Goal: Task Accomplishment & Management: Manage account settings

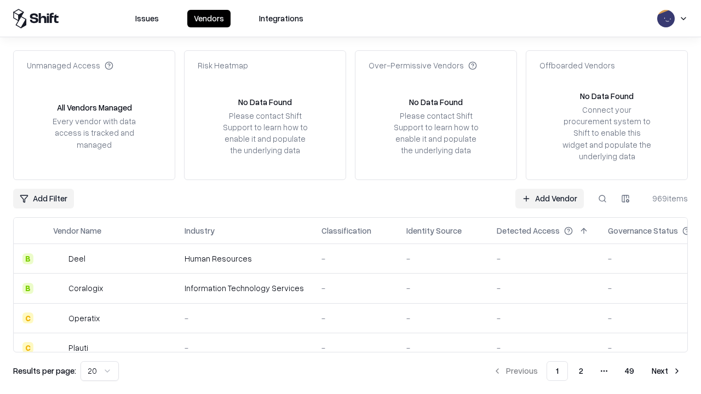
click at [549, 198] on link "Add Vendor" at bounding box center [549, 199] width 68 height 20
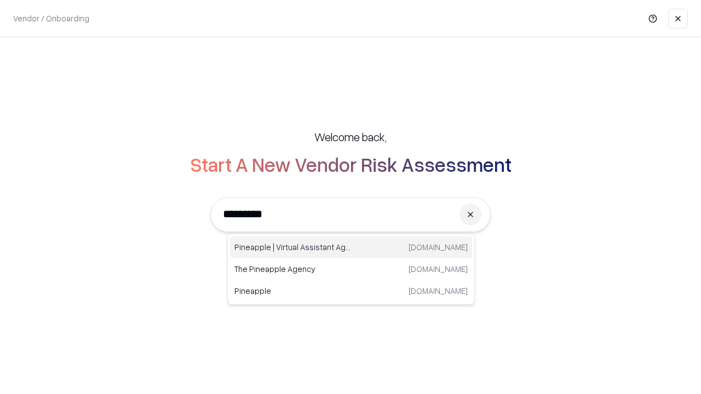
click at [351, 248] on div "Pineapple | Virtual Assistant Agency [DOMAIN_NAME]" at bounding box center [351, 248] width 242 height 22
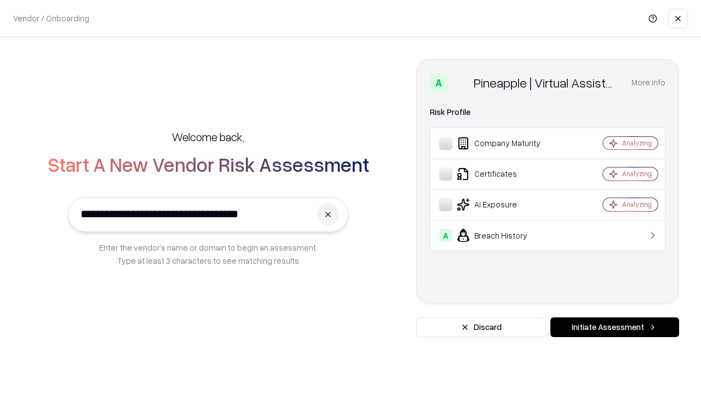
type input "**********"
click at [615, 328] on button "Initiate Assessment" at bounding box center [615, 328] width 129 height 20
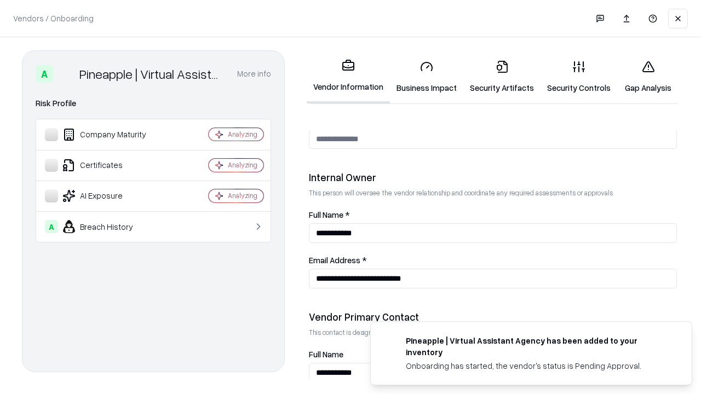
scroll to position [568, 0]
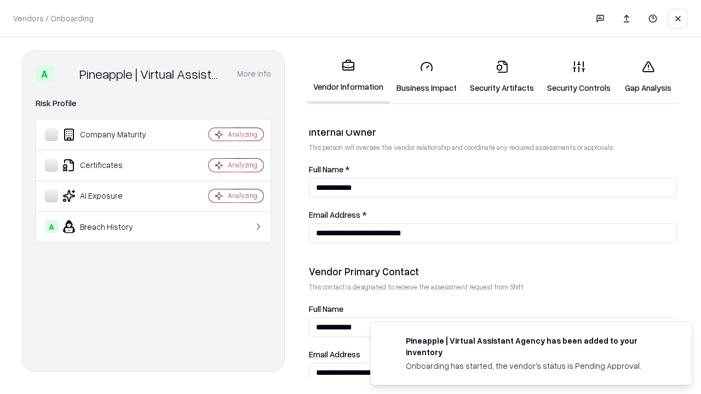
click at [427, 77] on link "Business Impact" at bounding box center [426, 76] width 73 height 51
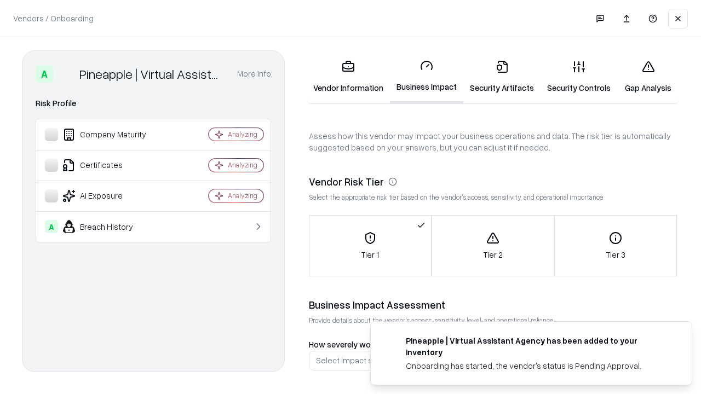
click at [502, 77] on link "Security Artifacts" at bounding box center [501, 76] width 77 height 51
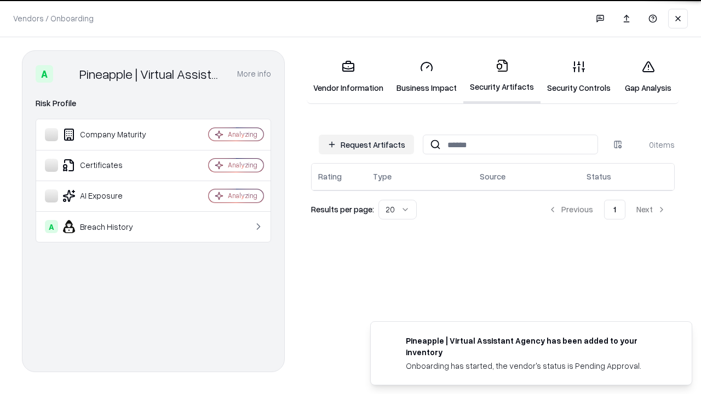
click at [366, 145] on button "Request Artifacts" at bounding box center [366, 145] width 95 height 20
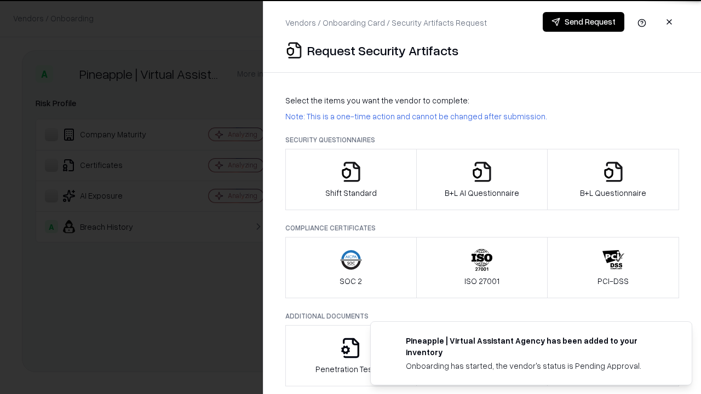
click at [351, 180] on icon "button" at bounding box center [351, 172] width 22 height 22
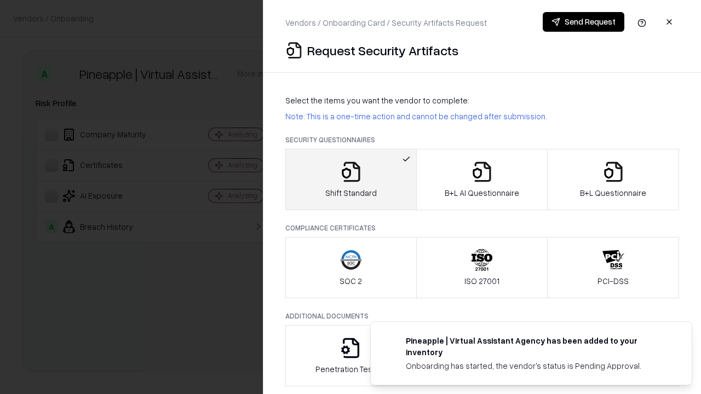
click at [583, 22] on button "Send Request" at bounding box center [584, 22] width 82 height 20
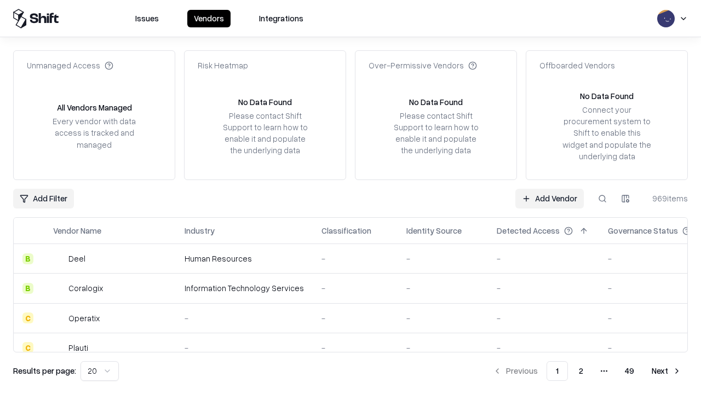
click at [603, 198] on button at bounding box center [603, 199] width 20 height 20
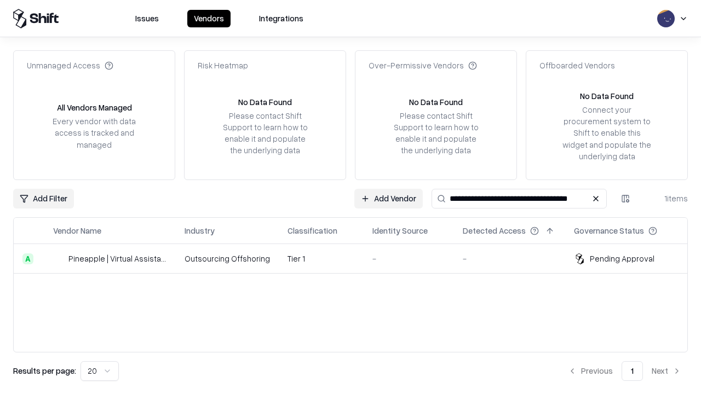
type input "**********"
click at [357, 259] on td "Tier 1" at bounding box center [321, 259] width 85 height 30
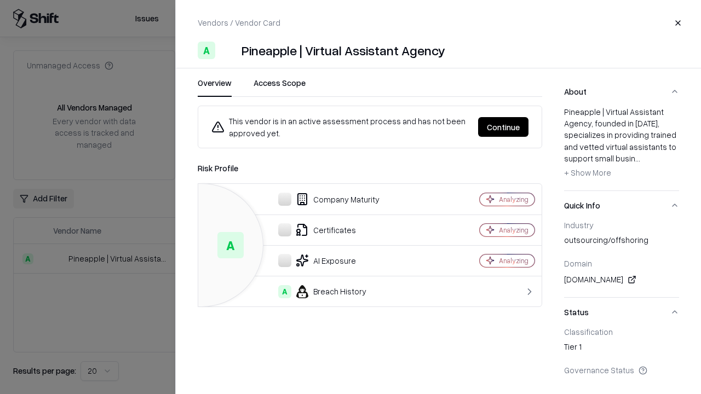
click at [503, 127] on button "Continue" at bounding box center [503, 127] width 50 height 20
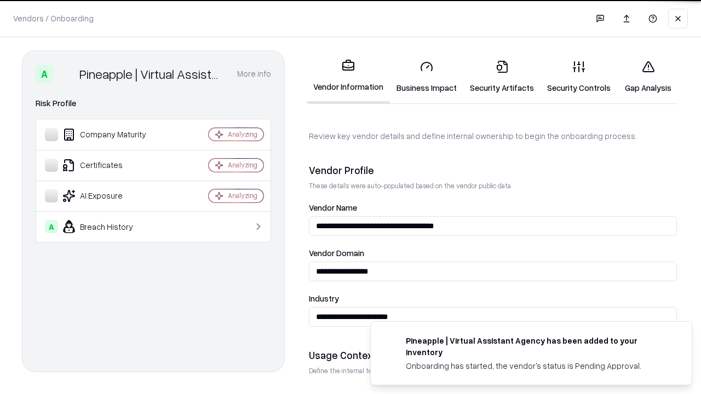
click at [502, 77] on link "Security Artifacts" at bounding box center [501, 76] width 77 height 51
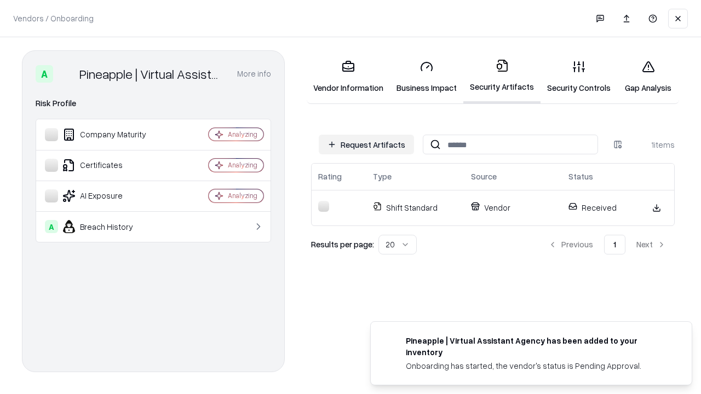
click at [579, 77] on link "Security Controls" at bounding box center [579, 76] width 77 height 51
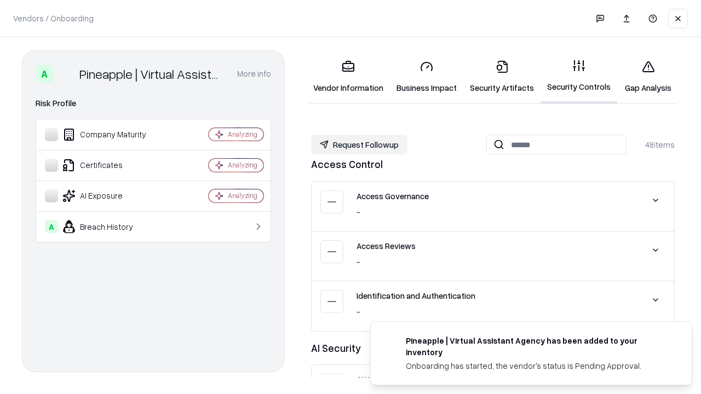
click at [359, 145] on button "Request Followup" at bounding box center [359, 145] width 96 height 20
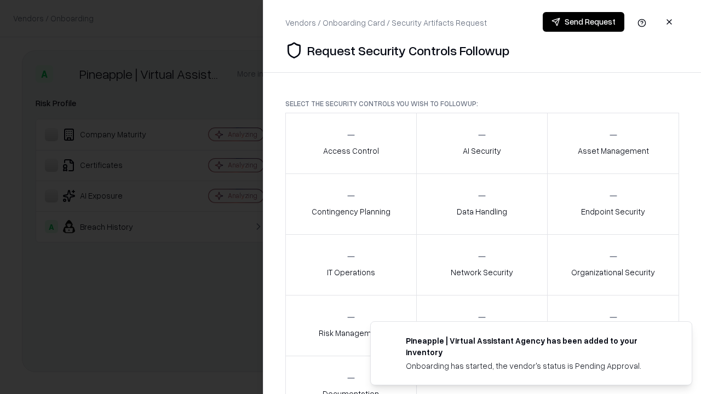
click at [351, 144] on div "Access Control" at bounding box center [351, 143] width 56 height 27
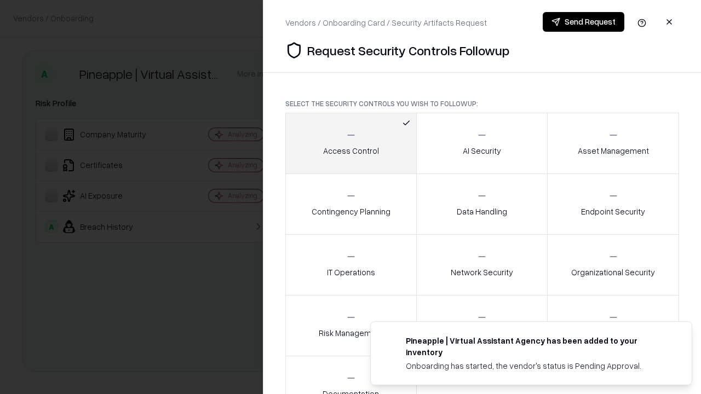
click at [583, 22] on button "Send Request" at bounding box center [584, 22] width 82 height 20
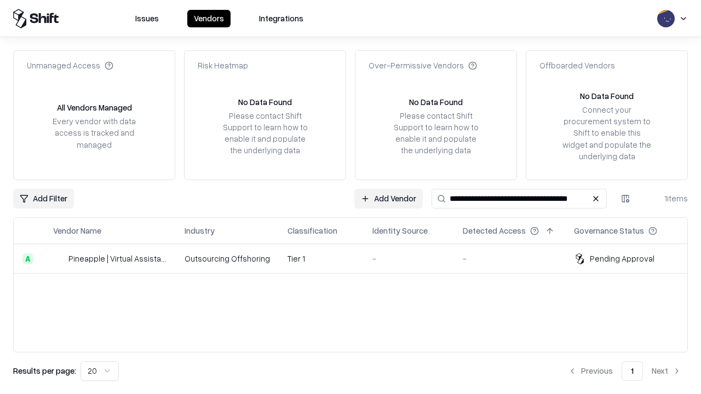
type input "**********"
click at [357, 259] on td "Tier 1" at bounding box center [321, 259] width 85 height 30
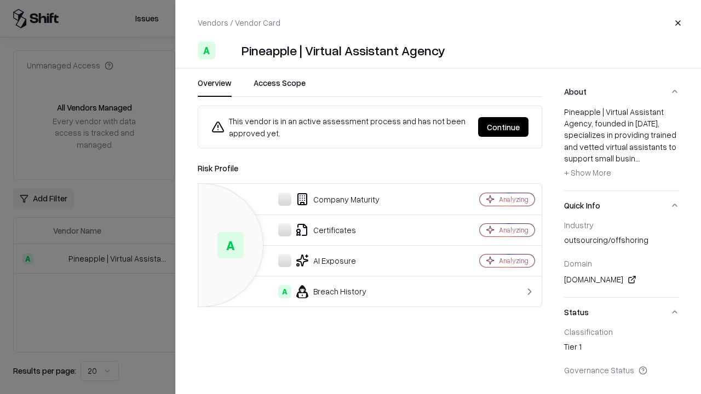
click at [503, 127] on button "Continue" at bounding box center [503, 127] width 50 height 20
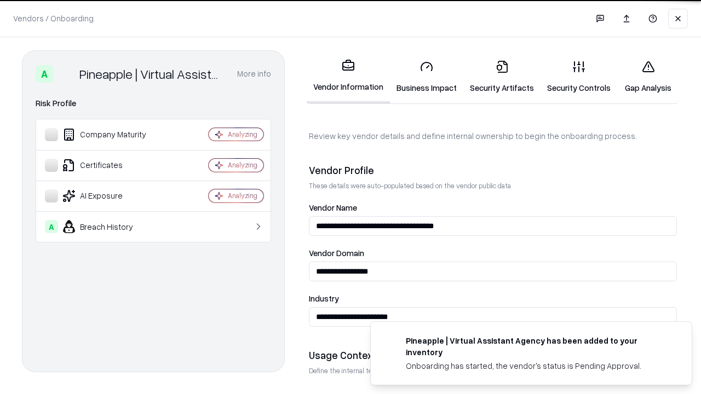
click at [648, 77] on link "Gap Analysis" at bounding box center [648, 76] width 62 height 51
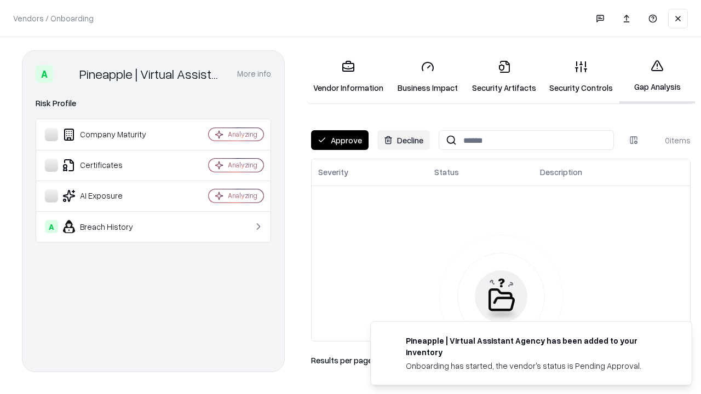
click at [340, 140] on button "Approve" at bounding box center [340, 140] width 58 height 20
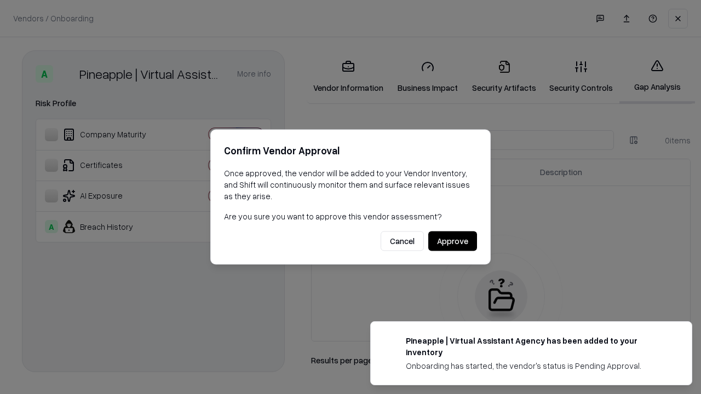
click at [452, 241] on button "Approve" at bounding box center [452, 242] width 49 height 20
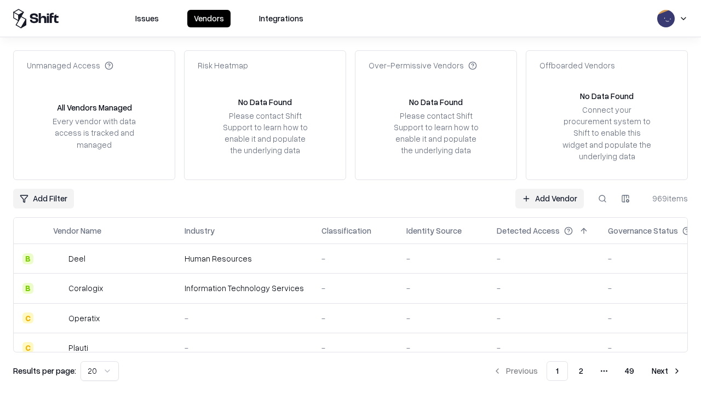
type input "**********"
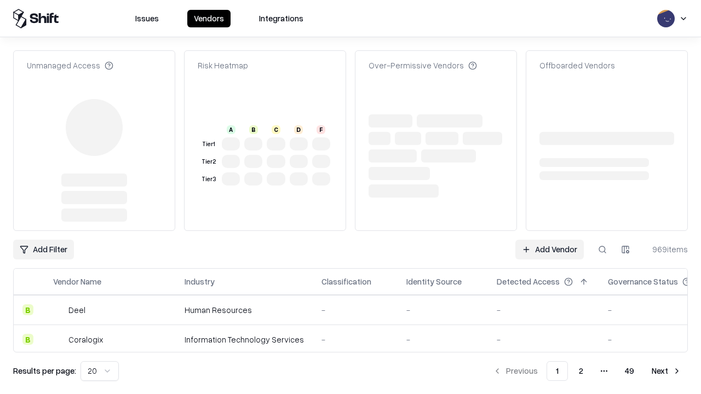
click at [549, 240] on link "Add Vendor" at bounding box center [549, 250] width 68 height 20
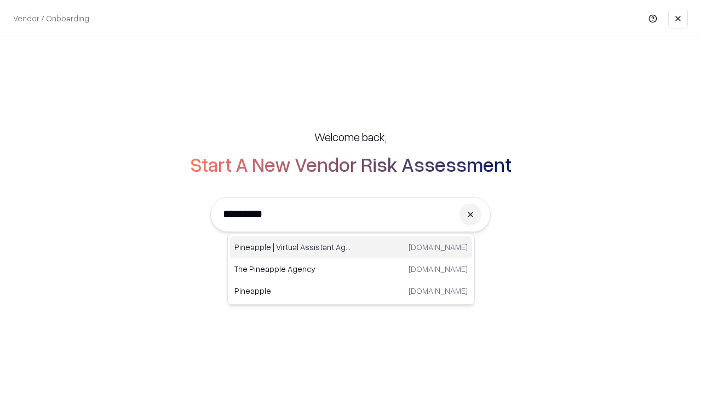
click at [351, 248] on div "Pineapple | Virtual Assistant Agency [DOMAIN_NAME]" at bounding box center [351, 248] width 242 height 22
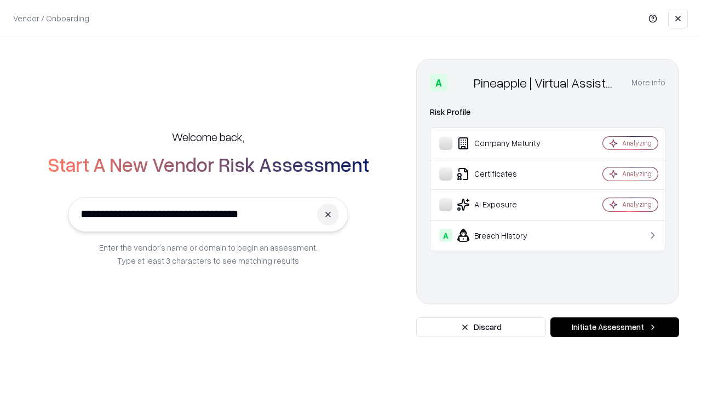
type input "**********"
click at [615, 328] on button "Initiate Assessment" at bounding box center [615, 328] width 129 height 20
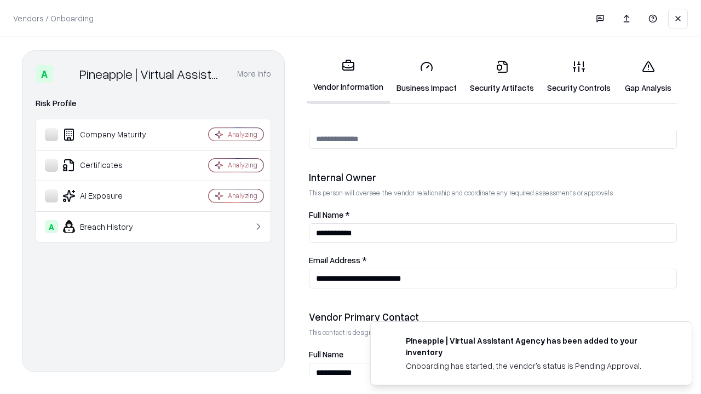
scroll to position [568, 0]
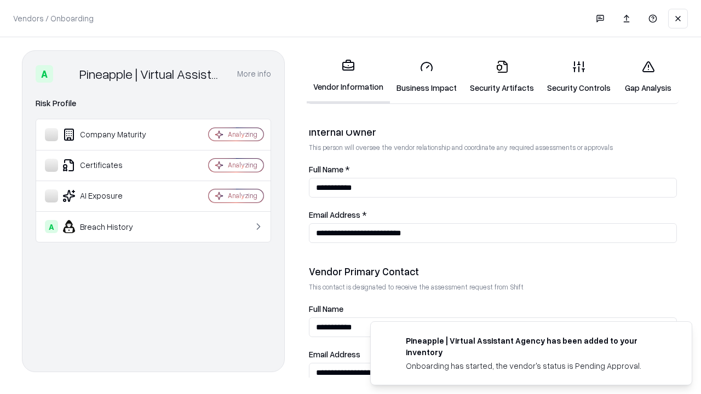
click at [648, 77] on link "Gap Analysis" at bounding box center [648, 76] width 62 height 51
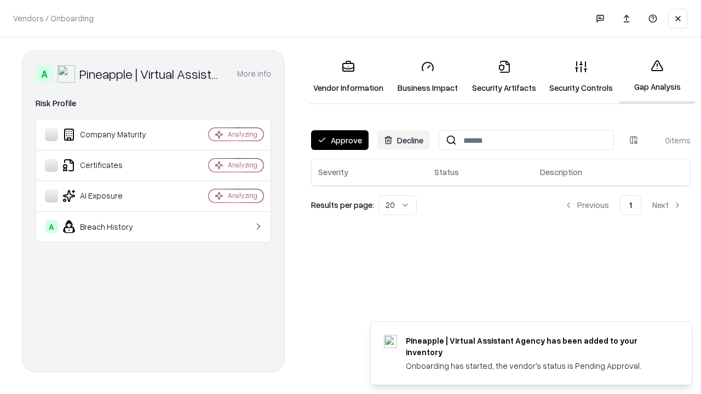
click at [340, 140] on button "Approve" at bounding box center [340, 140] width 58 height 20
